Goal: Task Accomplishment & Management: Manage account settings

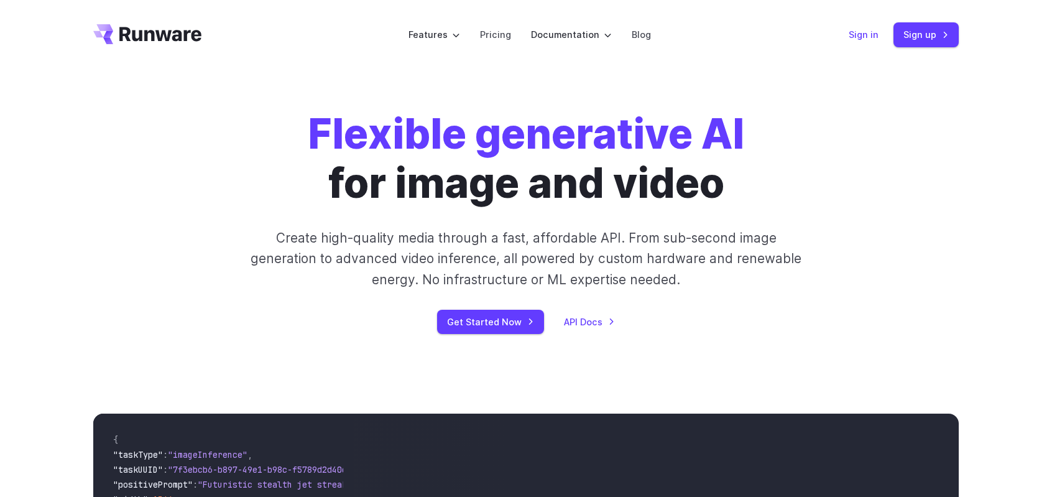
click at [866, 34] on link "Sign in" at bounding box center [864, 34] width 30 height 14
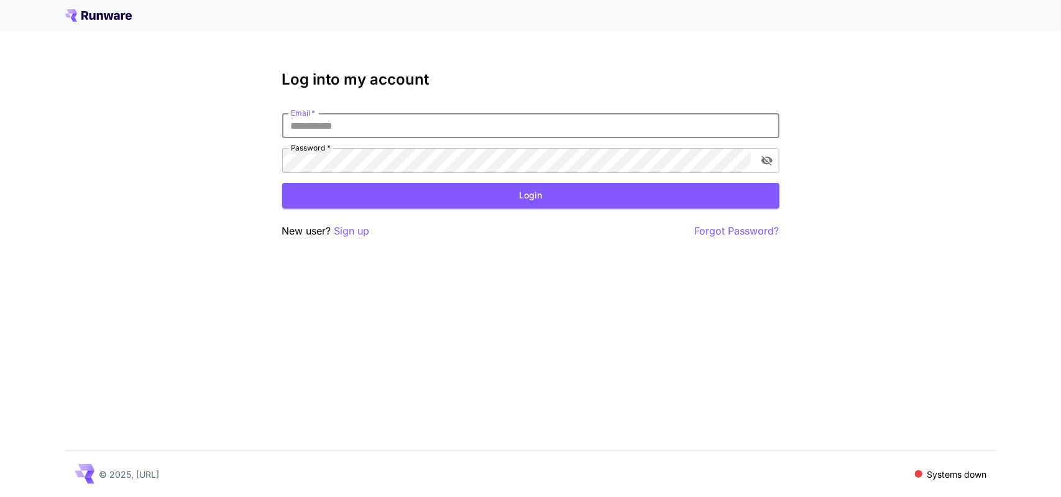
click at [537, 128] on input "Email   *" at bounding box center [530, 125] width 497 height 25
type input "**********"
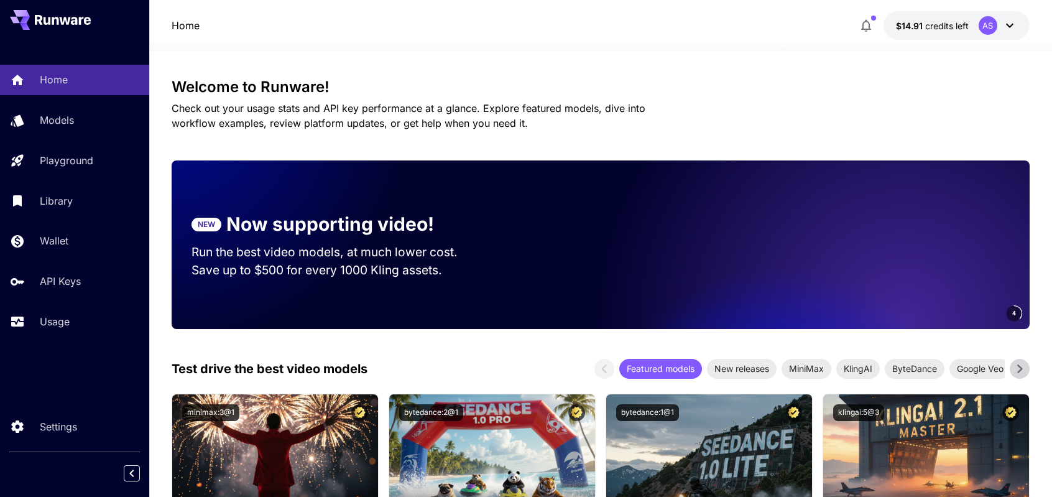
click at [56, 25] on button at bounding box center [50, 20] width 81 height 20
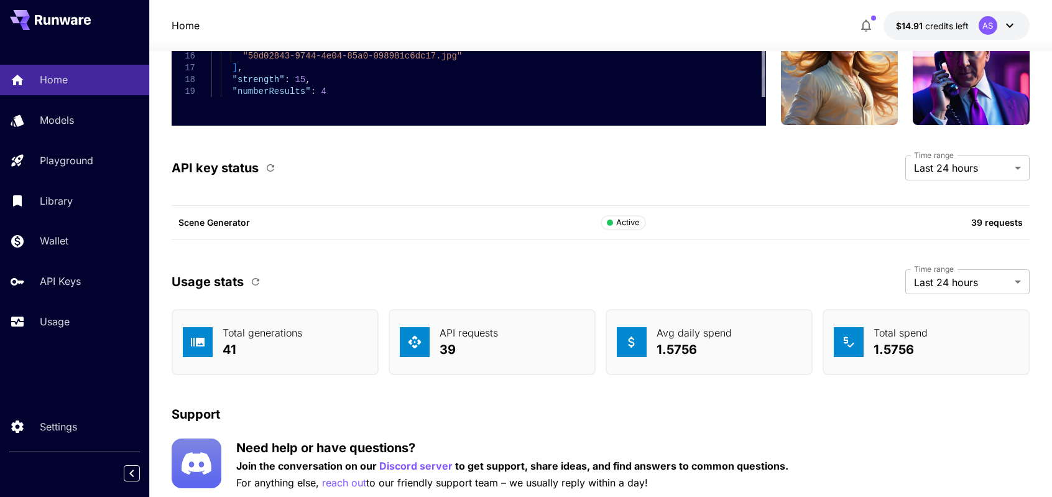
scroll to position [3475, 0]
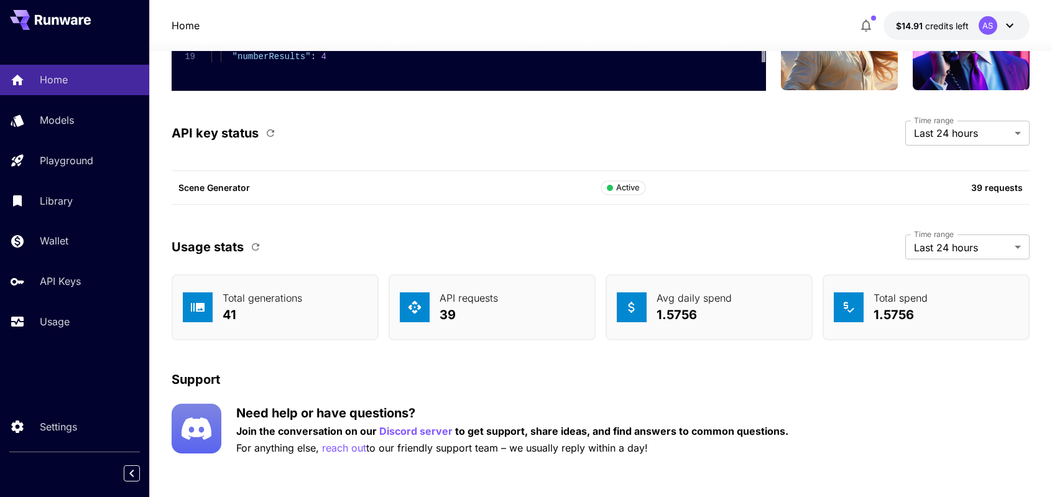
click at [253, 241] on icon "button" at bounding box center [255, 246] width 11 height 11
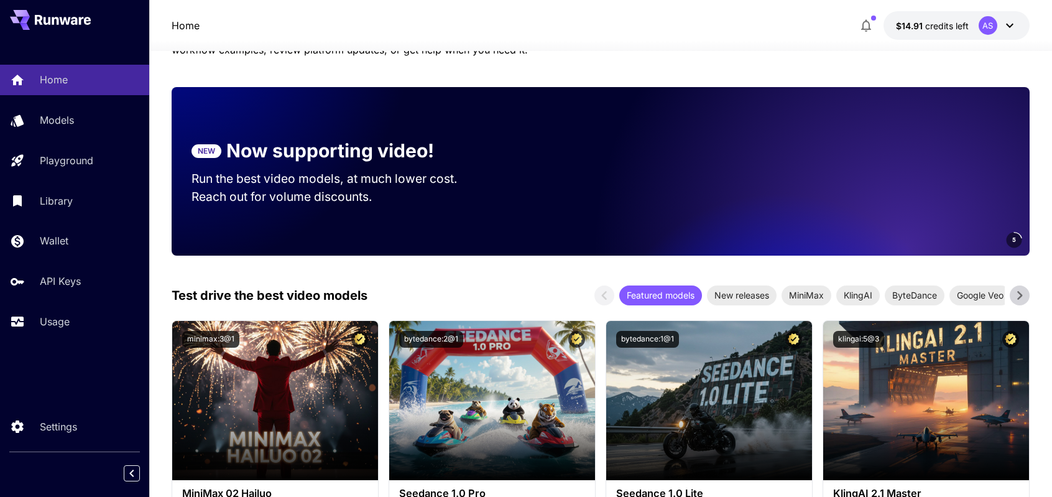
scroll to position [0, 0]
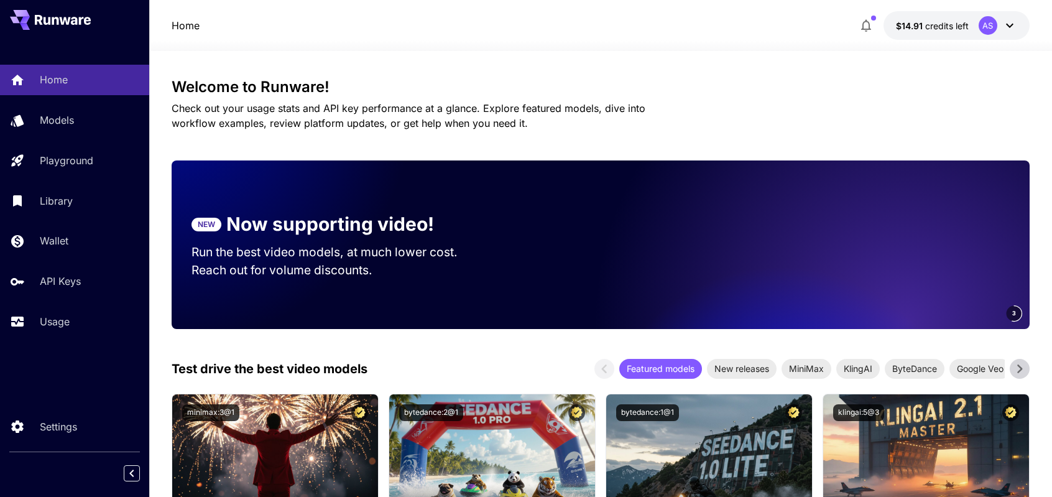
click at [865, 35] on button "button" at bounding box center [866, 25] width 25 height 25
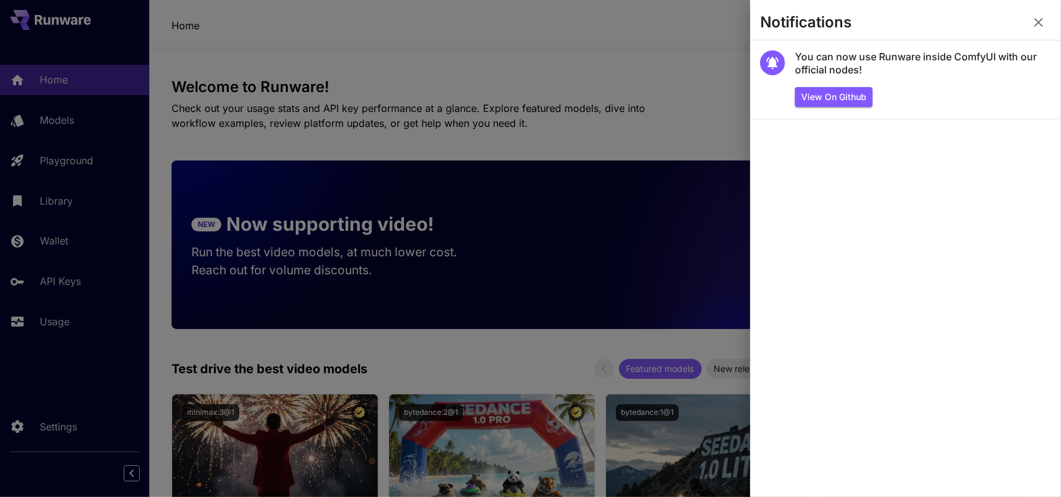
click at [665, 42] on div at bounding box center [530, 248] width 1061 height 497
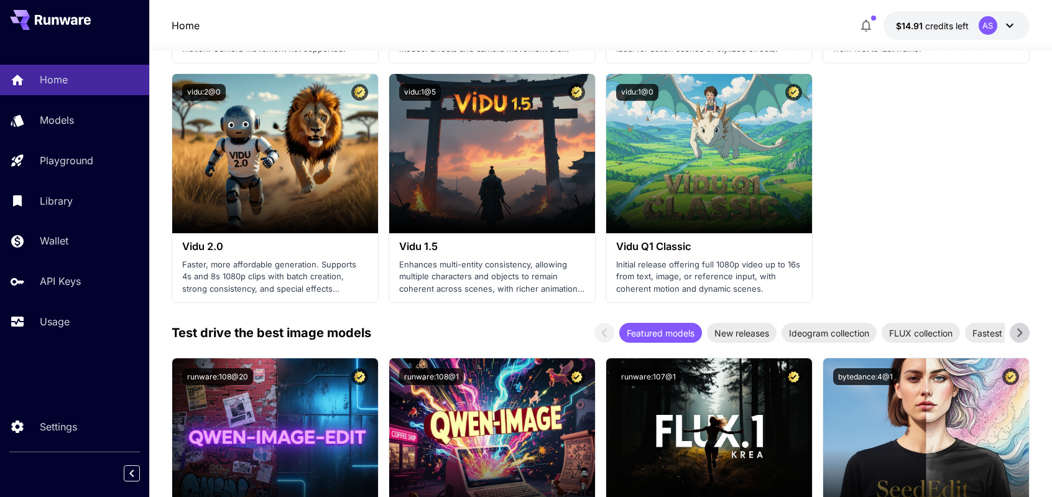
scroll to position [1551, 0]
